Goal: Navigation & Orientation: Find specific page/section

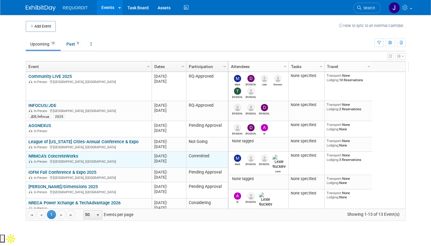
click at [51, 153] on link "NRMCA’s ConcreteWorks" at bounding box center [53, 155] width 50 height 5
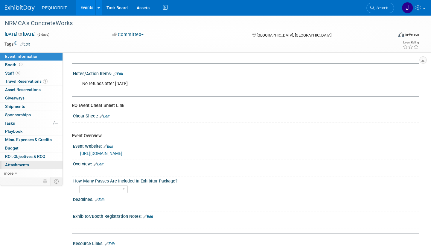
click at [23, 163] on span "Attachments 0" at bounding box center [17, 164] width 24 height 5
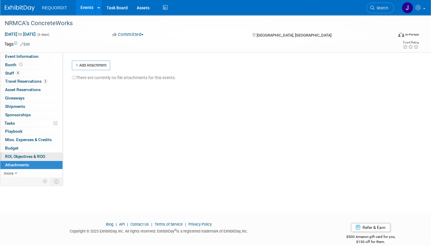
click at [20, 154] on span "ROI, Objectives & ROO 0" at bounding box center [25, 156] width 40 height 5
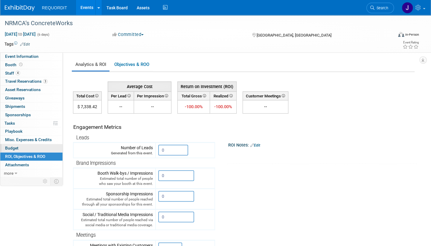
click at [14, 146] on span "Budget" at bounding box center [11, 147] width 13 height 5
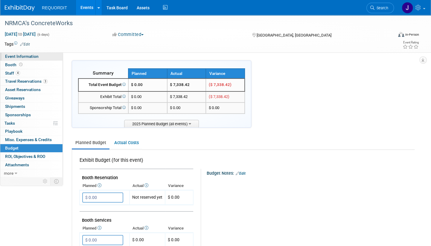
click at [13, 57] on span "Event Information" at bounding box center [22, 56] width 34 height 5
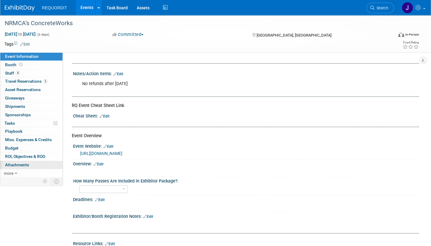
click at [15, 165] on span "Attachments 0" at bounding box center [17, 164] width 24 height 5
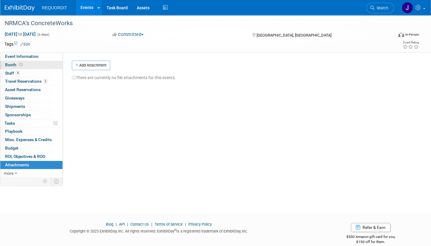
click at [12, 63] on span "Booth" at bounding box center [14, 64] width 19 height 5
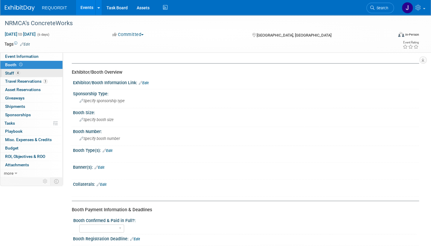
click at [11, 72] on span "Staff 4" at bounding box center [12, 73] width 15 height 5
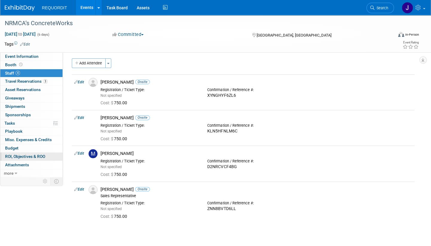
scroll to position [2, 0]
click at [16, 172] on icon at bounding box center [16, 173] width 3 height 4
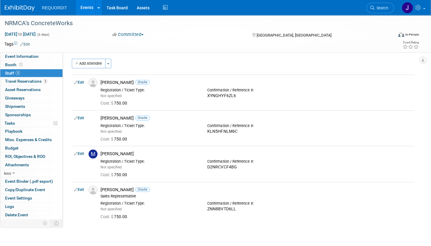
click at [20, 9] on img at bounding box center [20, 8] width 30 height 6
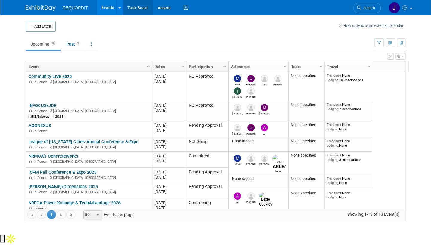
click at [136, 12] on link "Task Board" at bounding box center [138, 7] width 30 height 15
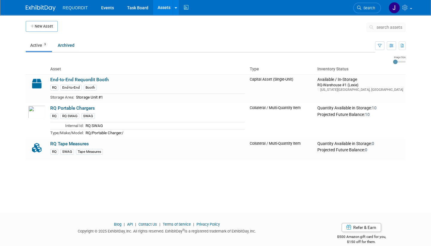
click at [72, 10] on ul "REQUORDIT Events Task Board Assets New Asset Search Assets Bulk Upload Assets S…" at bounding box center [126, 7] width 127 height 15
drag, startPoint x: 75, startPoint y: 7, endPoint x: 107, endPoint y: 7, distance: 32.0
click at [75, 7] on span "REQUORDIT" at bounding box center [75, 7] width 25 height 5
click at [107, 7] on link "Events" at bounding box center [108, 7] width 22 height 15
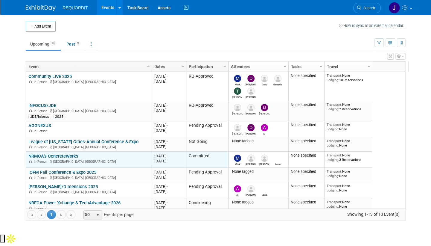
click at [59, 155] on link "NRMCA’s ConcreteWorks" at bounding box center [53, 155] width 50 height 5
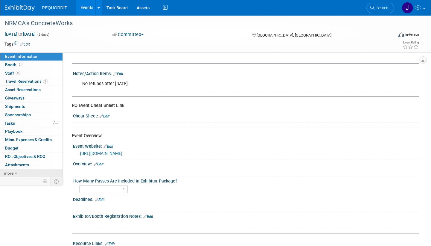
click at [17, 172] on link "more" at bounding box center [31, 173] width 62 height 8
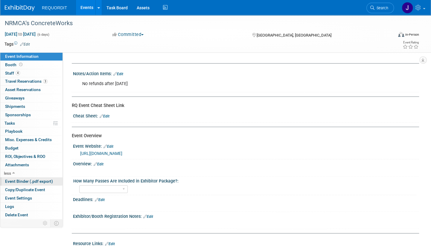
click at [21, 180] on span "Event Binder (.pdf export)" at bounding box center [29, 181] width 48 height 5
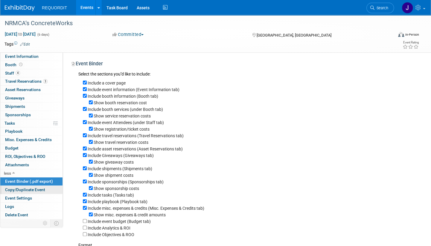
click at [17, 189] on span "Copy/Duplicate Event" at bounding box center [25, 189] width 40 height 5
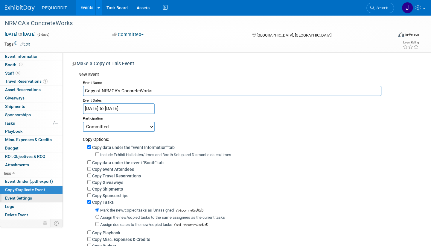
click at [16, 196] on span "Event Settings" at bounding box center [18, 197] width 27 height 5
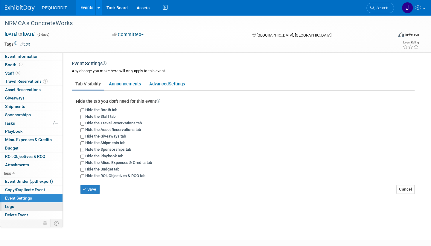
click at [14, 207] on link "Logs" at bounding box center [31, 206] width 62 height 8
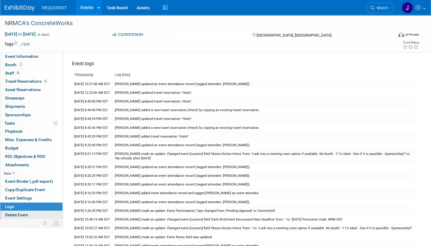
click at [10, 215] on span "Delete Event" at bounding box center [16, 214] width 23 height 5
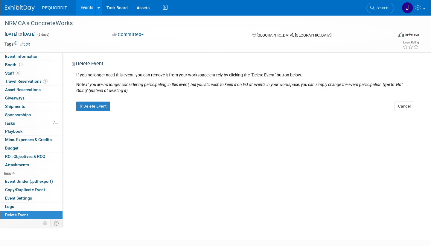
click at [49, 7] on span "REQUORDIT" at bounding box center [54, 7] width 25 height 5
click at [8, 7] on img at bounding box center [20, 8] width 30 height 6
